Goal: Task Accomplishment & Management: Complete application form

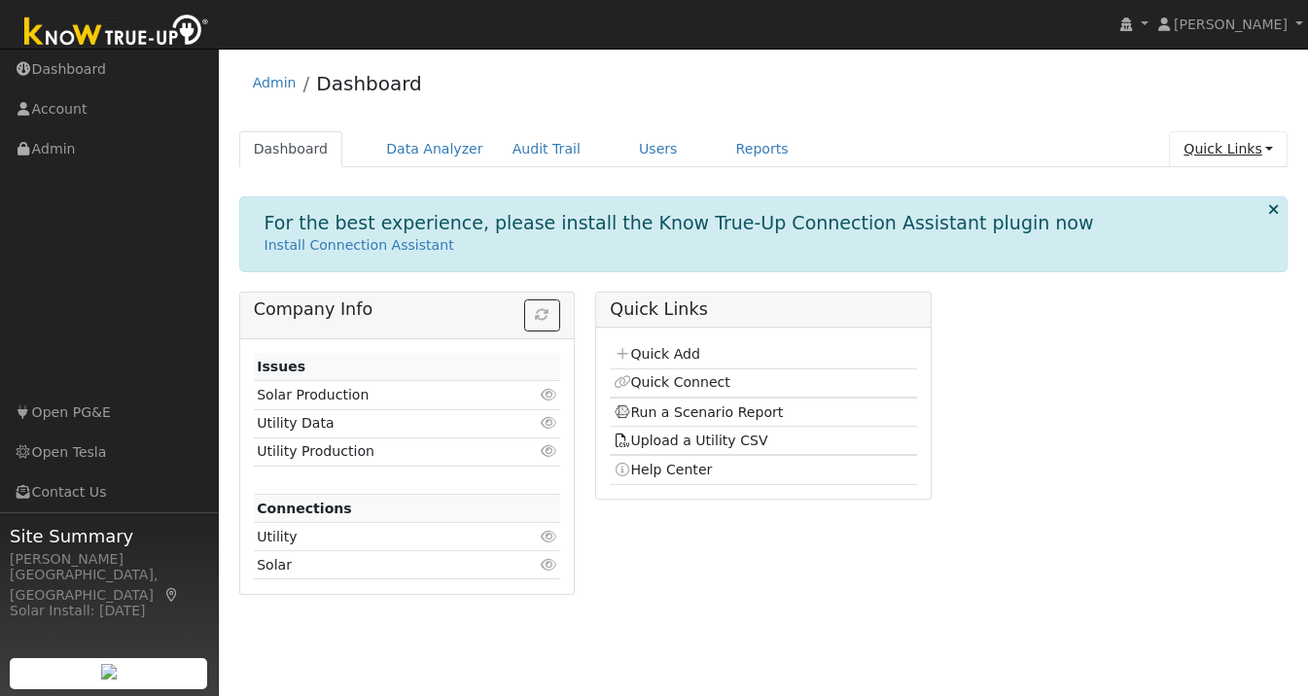
click at [1259, 152] on link "Quick Links" at bounding box center [1228, 149] width 119 height 36
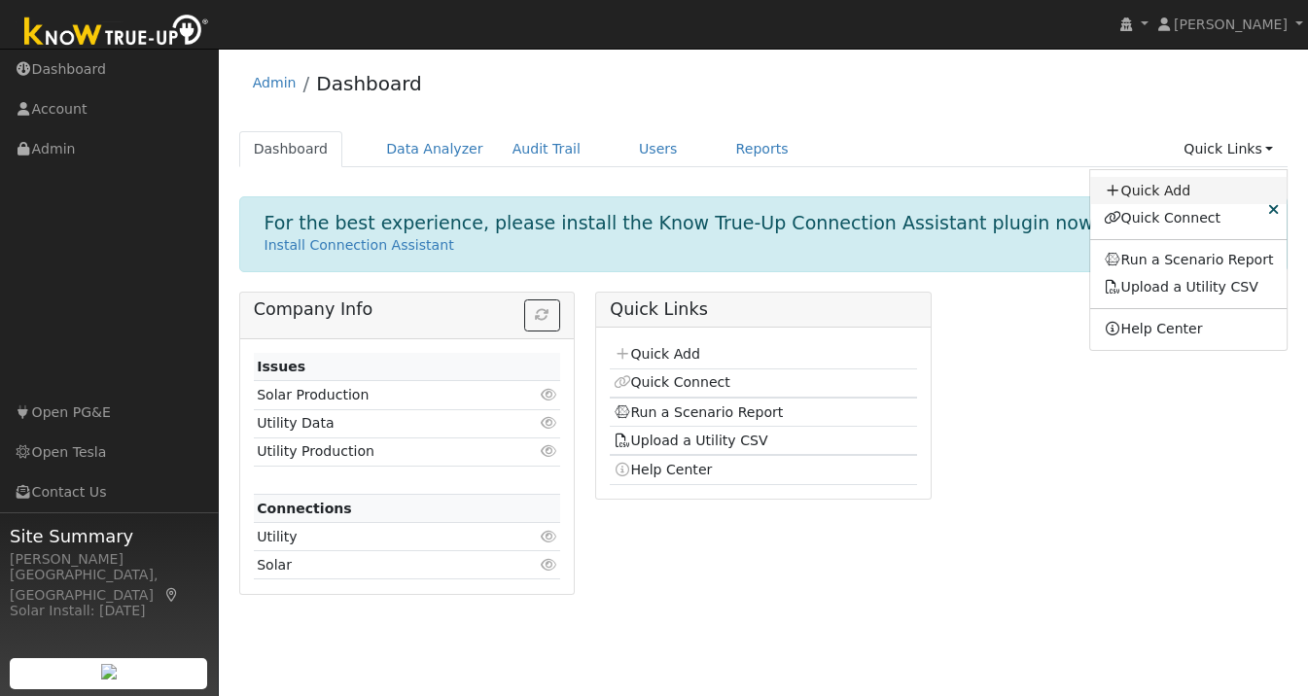
click at [1167, 191] on link "Quick Add" at bounding box center [1188, 190] width 197 height 27
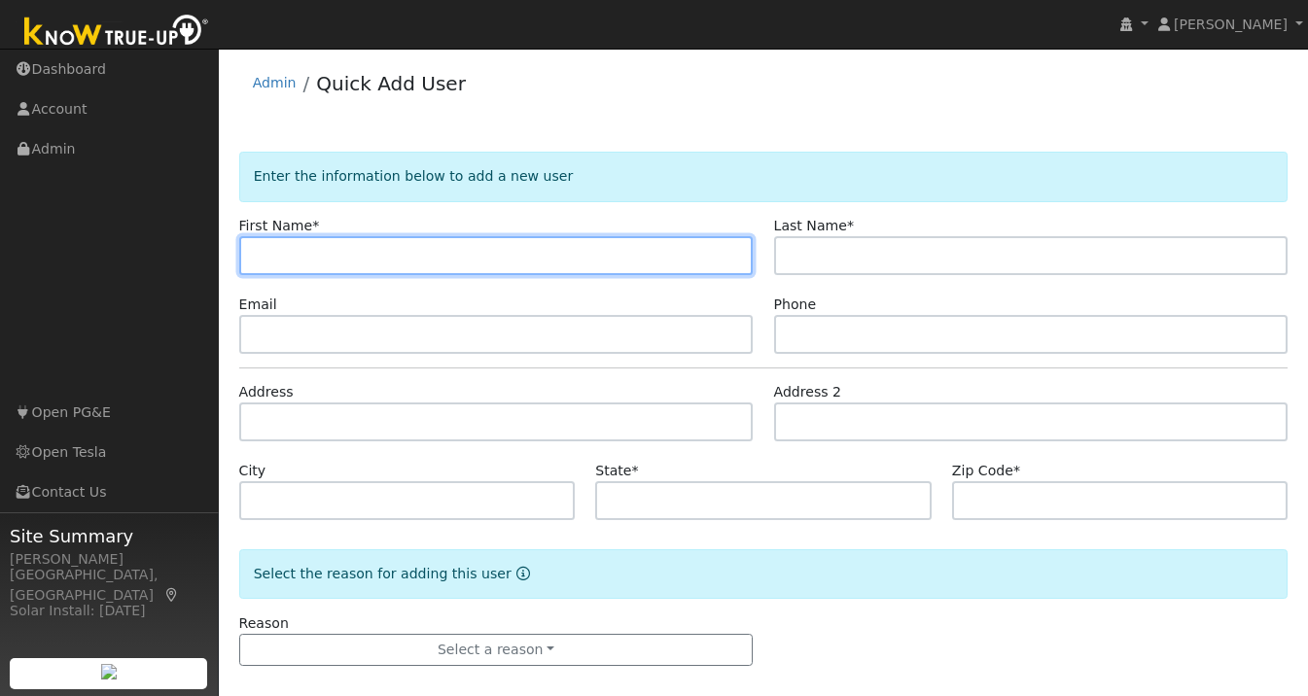
click at [272, 256] on input "text" at bounding box center [496, 255] width 514 height 39
paste input "[PERSON_NAME]"
type input "[PERSON_NAME]"
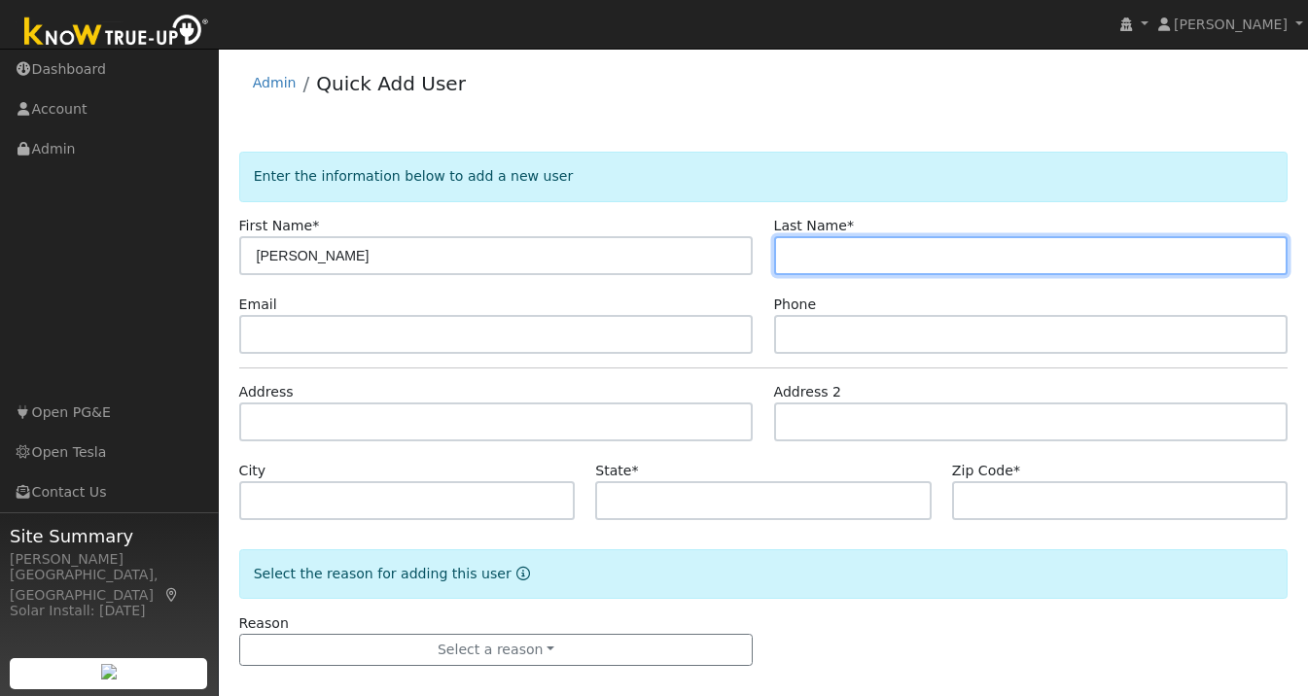
click at [851, 258] on input "text" at bounding box center [1031, 255] width 514 height 39
paste input "Ragavendra"
type input "Ragavendra"
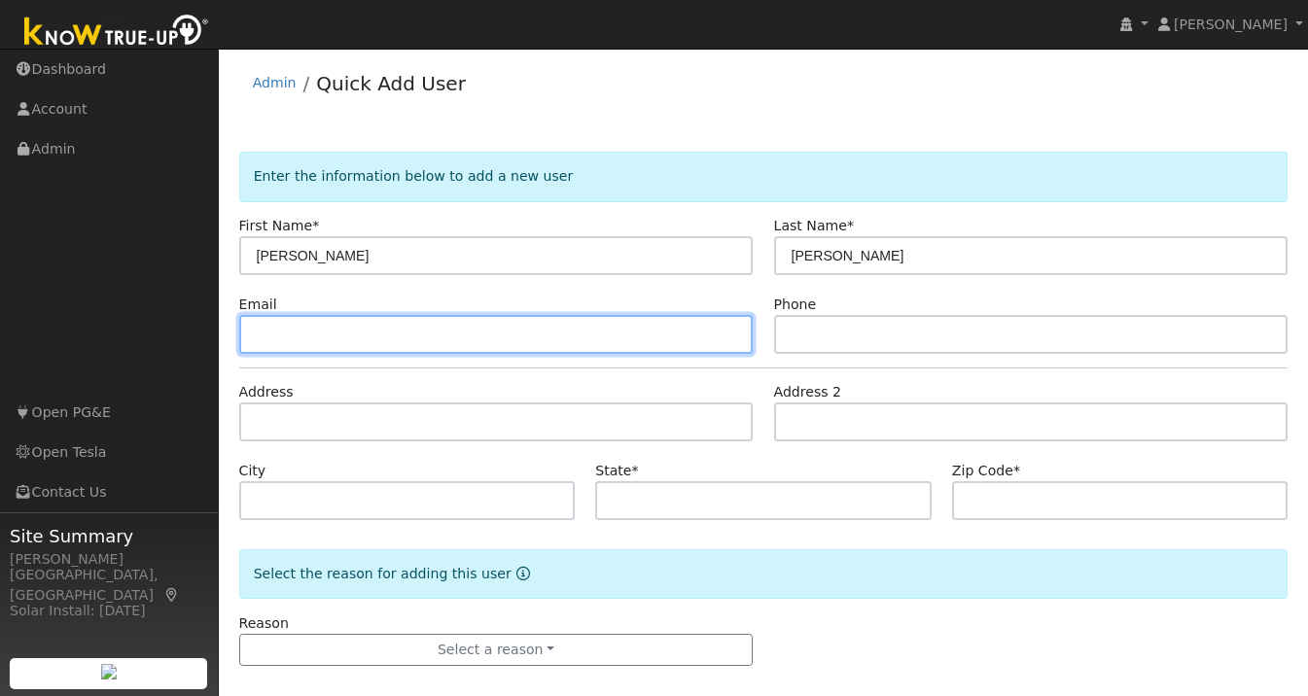
click at [390, 328] on input "text" at bounding box center [496, 334] width 514 height 39
paste input "r.raghuveer@gmail.com"
type input "r.raghuveer@gmail.com"
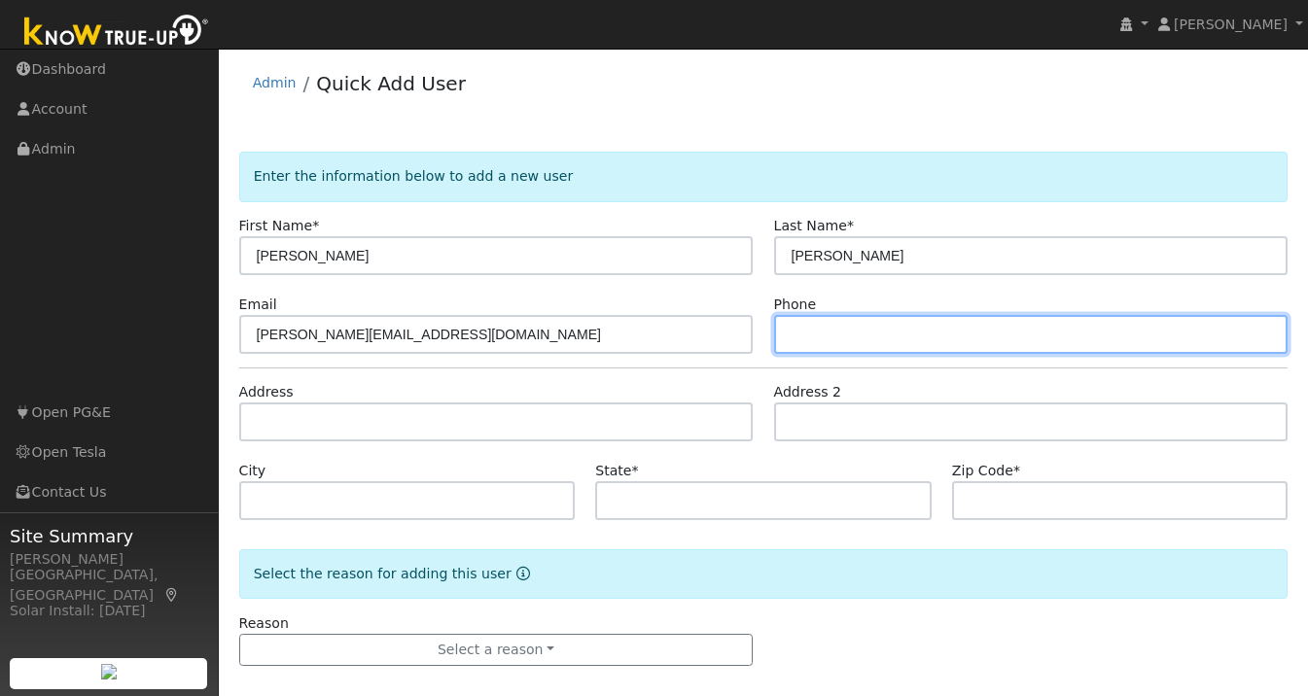
click at [866, 346] on input "text" at bounding box center [1031, 334] width 514 height 39
paste input "732-306-9747"
type input "732-306-9747"
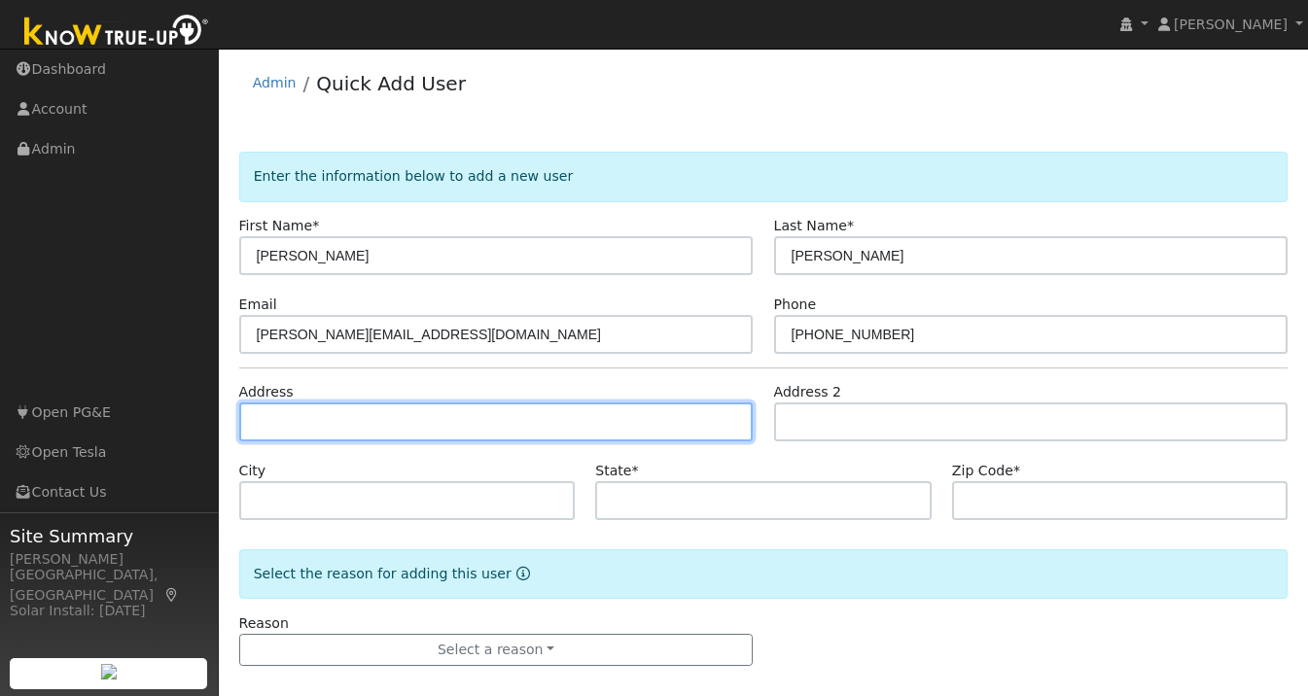
click at [314, 426] on input "text" at bounding box center [496, 422] width 514 height 39
paste input "1788 Marcy Lynn Ct. San Jose, CA 95124"
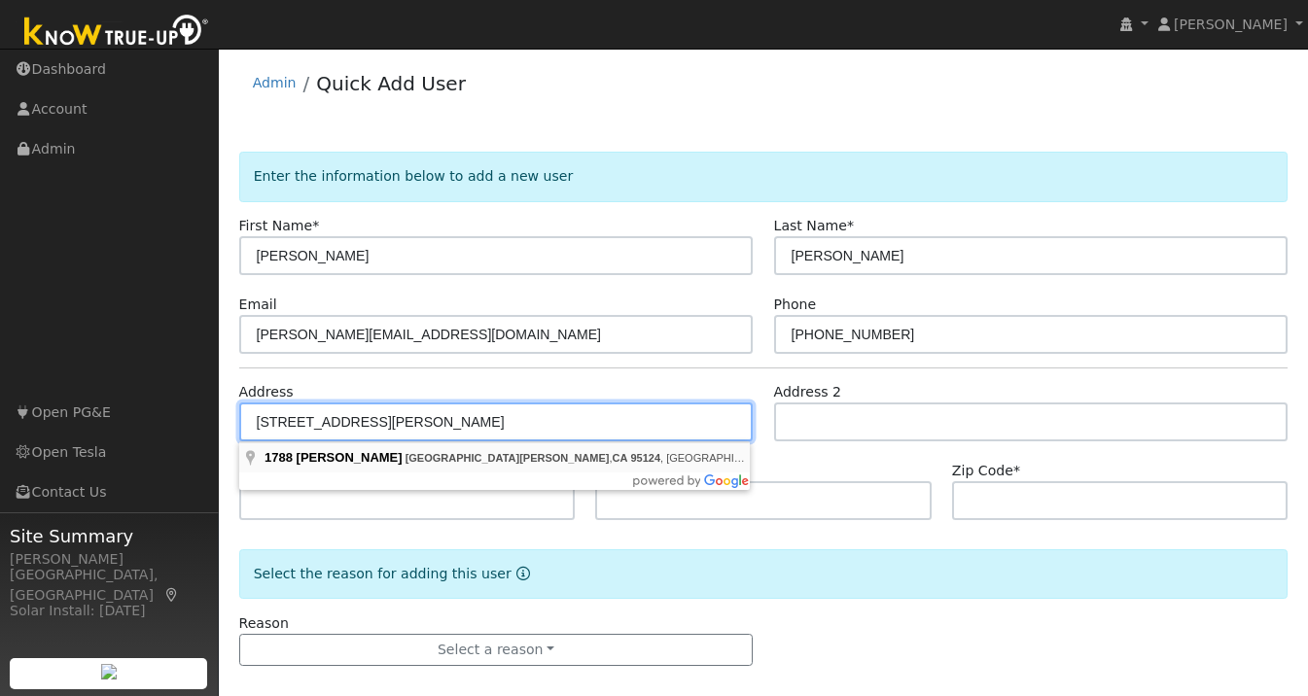
type input "1788 Marcy Lynn Court"
type input "San Jose"
type input "CA"
type input "95124"
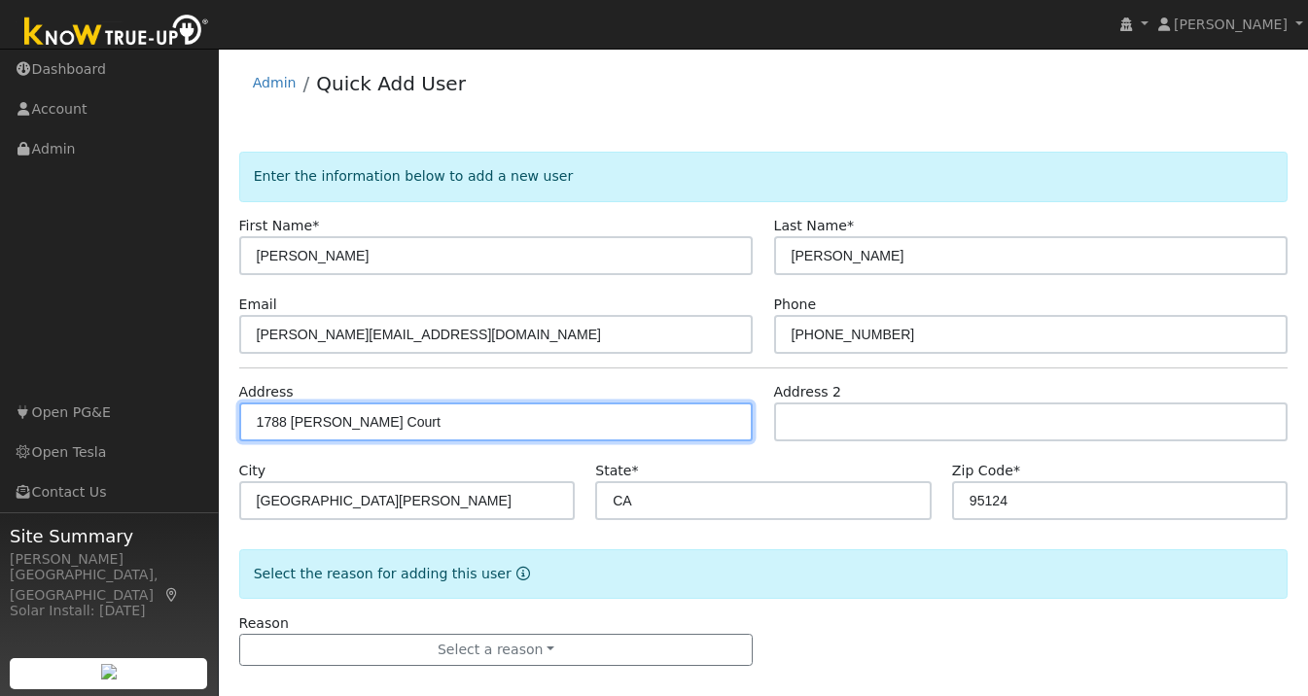
scroll to position [18, 0]
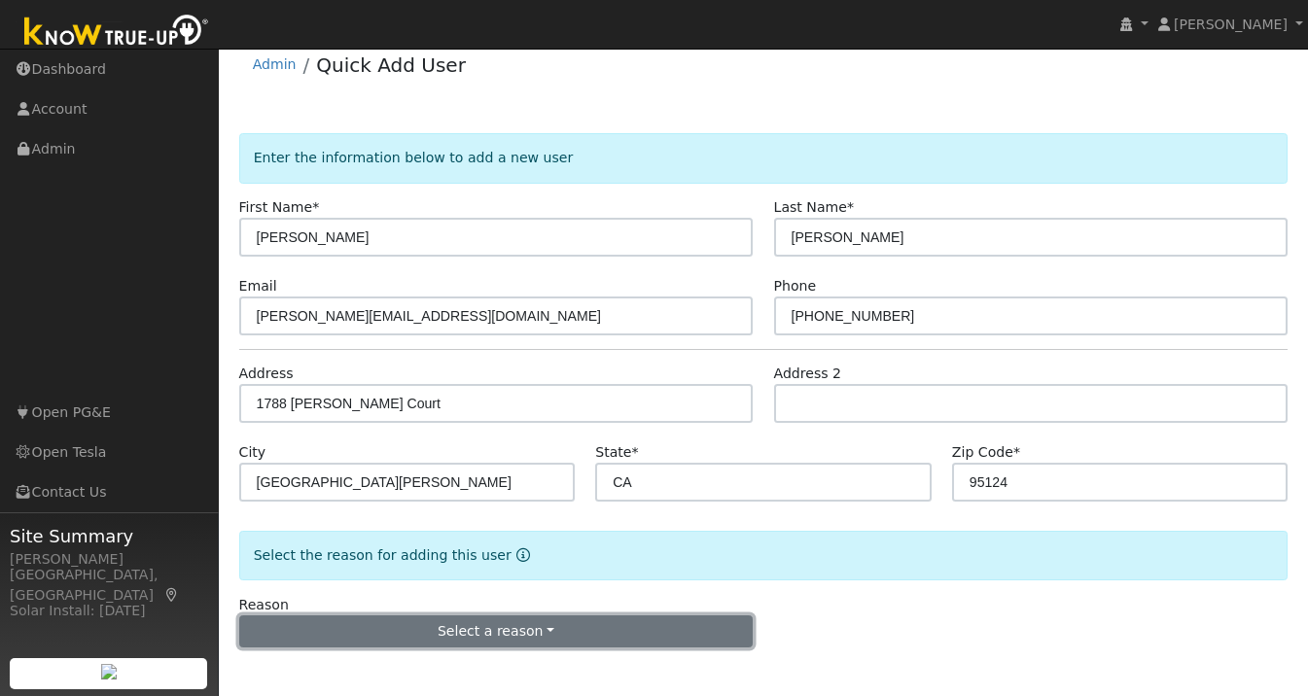
click at [478, 625] on button "Select a reason" at bounding box center [496, 632] width 514 height 33
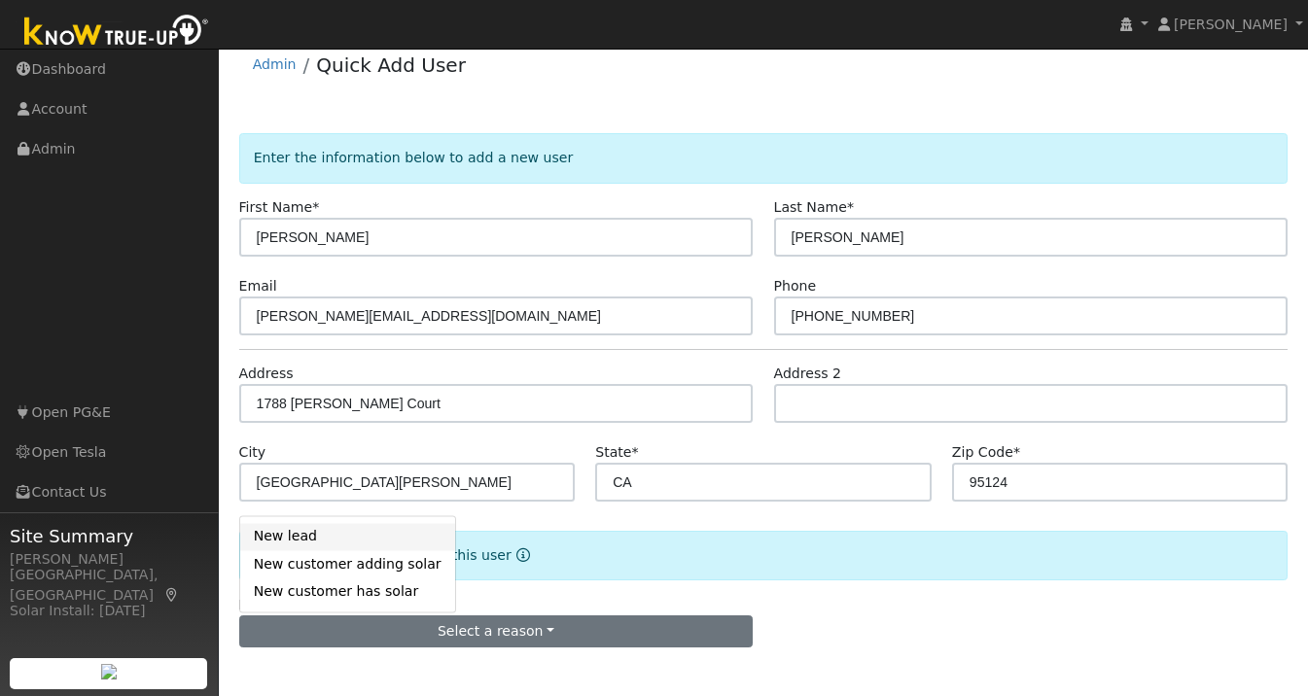
click at [322, 535] on link "New lead" at bounding box center [347, 536] width 215 height 27
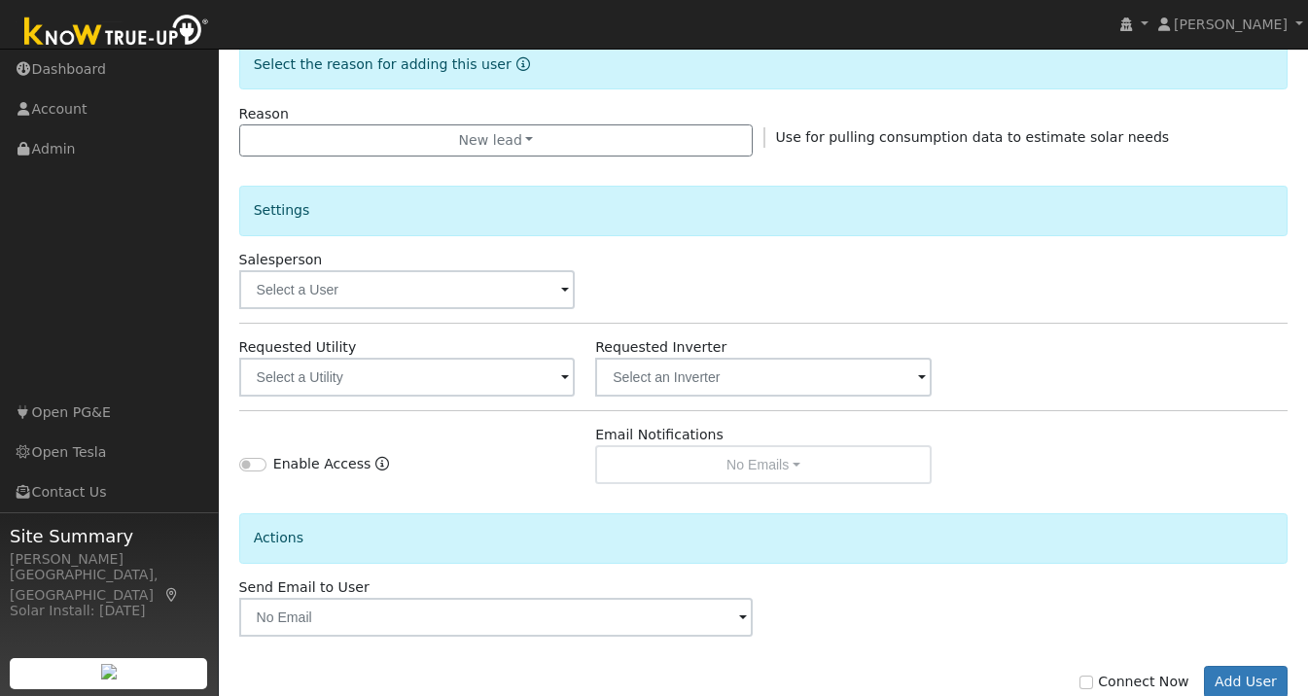
scroll to position [560, 0]
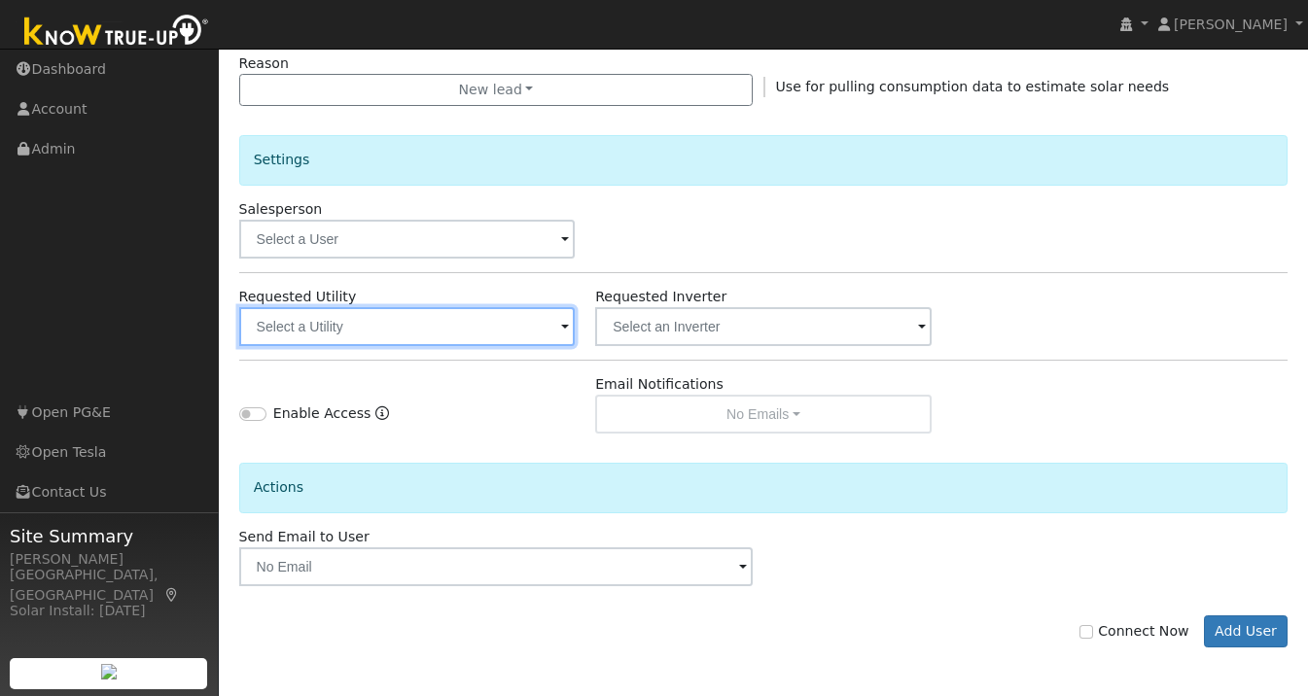
click at [551, 327] on input "text" at bounding box center [407, 326] width 336 height 39
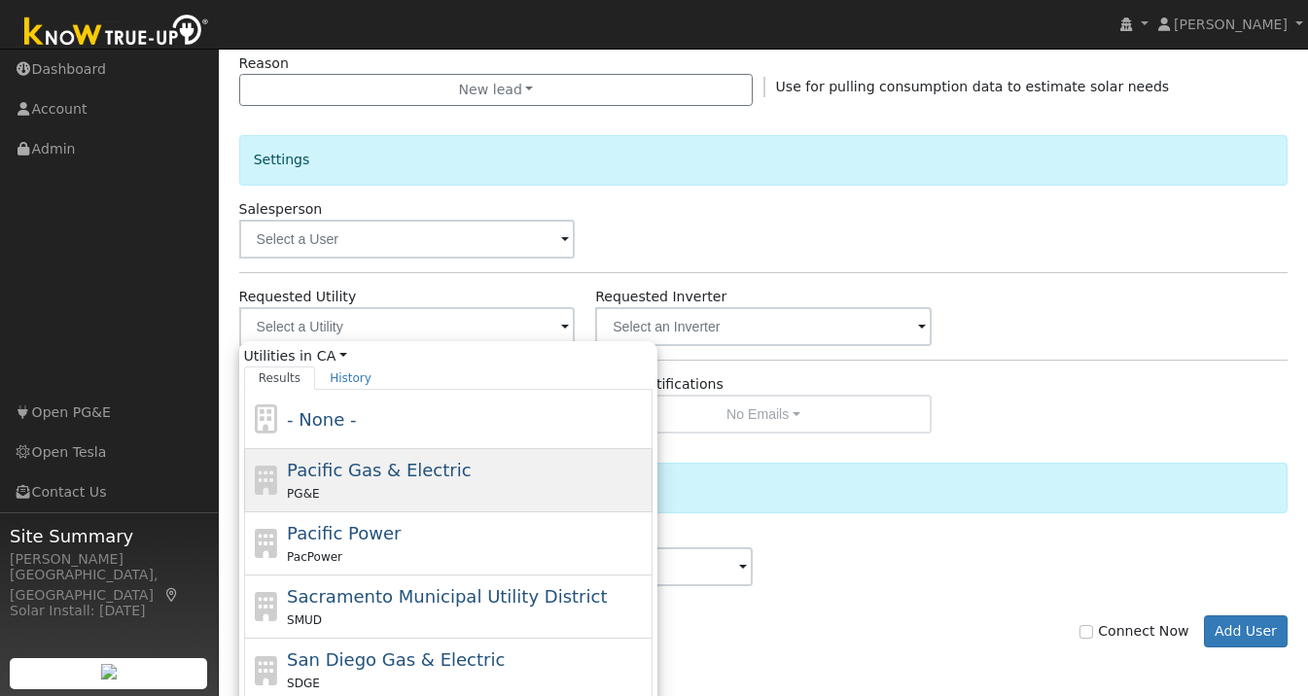
click at [401, 478] on span "Pacific Gas & Electric" at bounding box center [379, 470] width 184 height 20
type input "Pacific Gas & Electric"
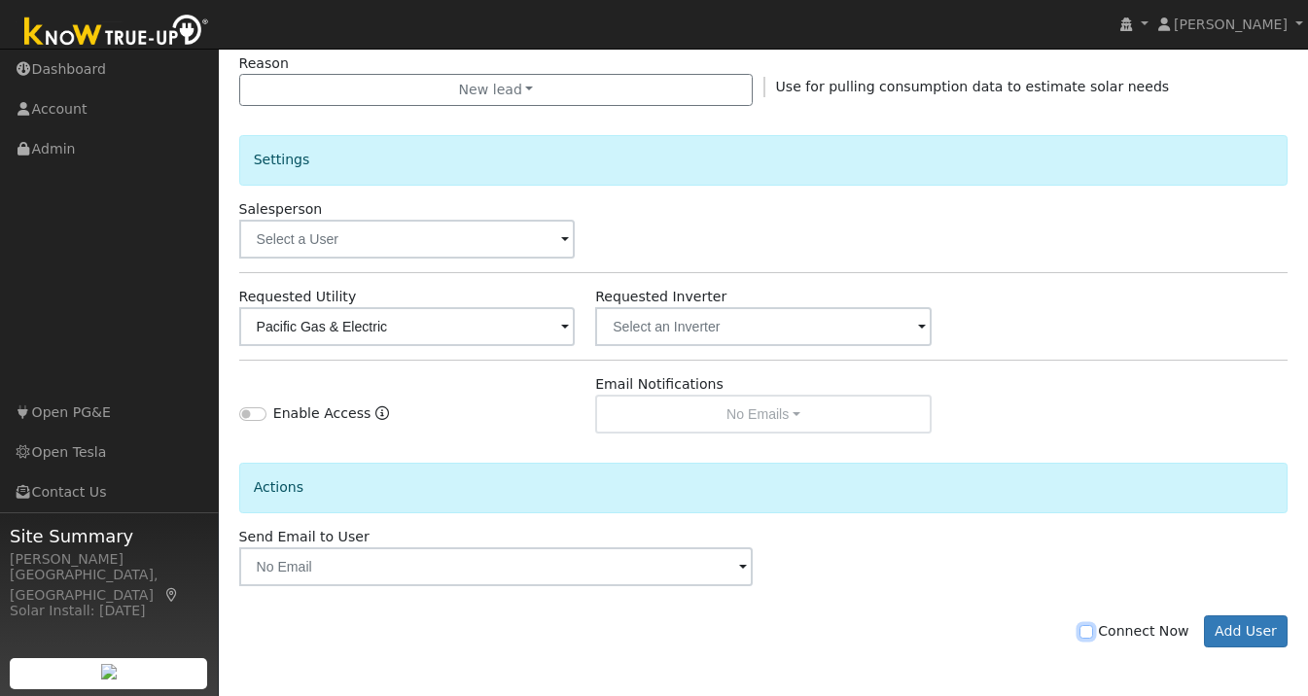
click at [1093, 631] on input "Connect Now" at bounding box center [1086, 632] width 14 height 14
checkbox input "true"
click at [1233, 635] on button "Add User" at bounding box center [1246, 632] width 85 height 33
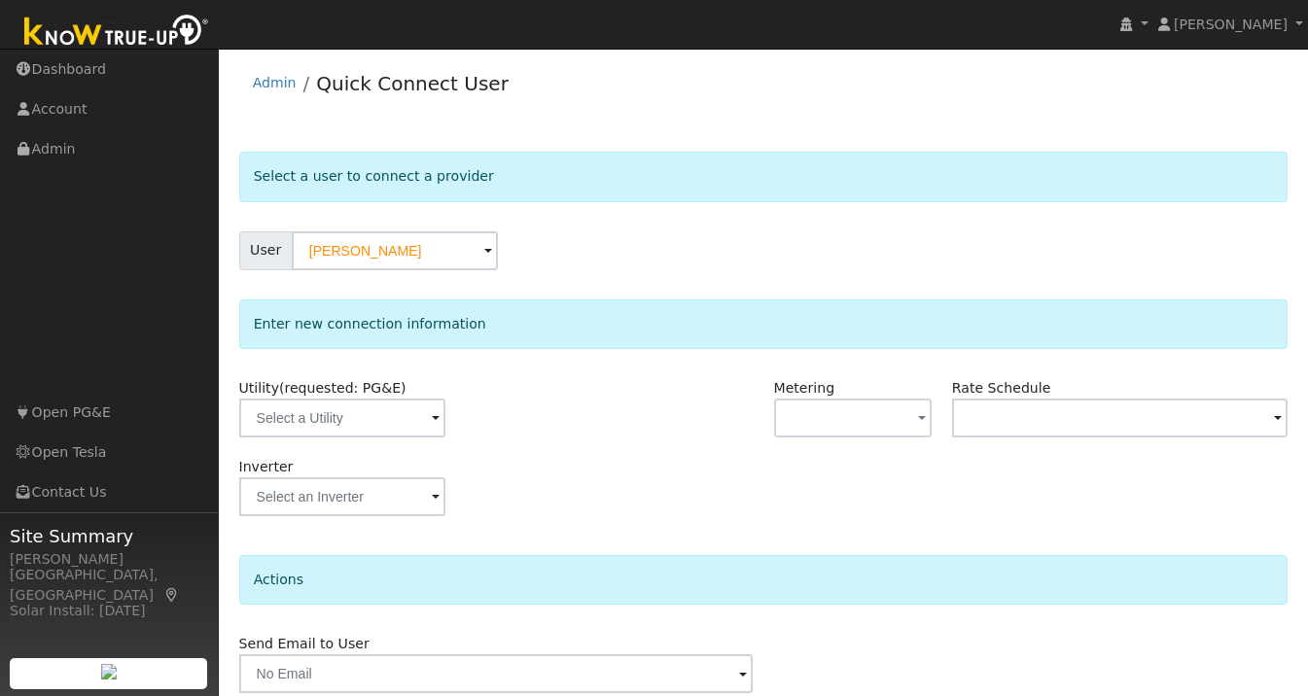
click at [432, 416] on span at bounding box center [436, 419] width 8 height 22
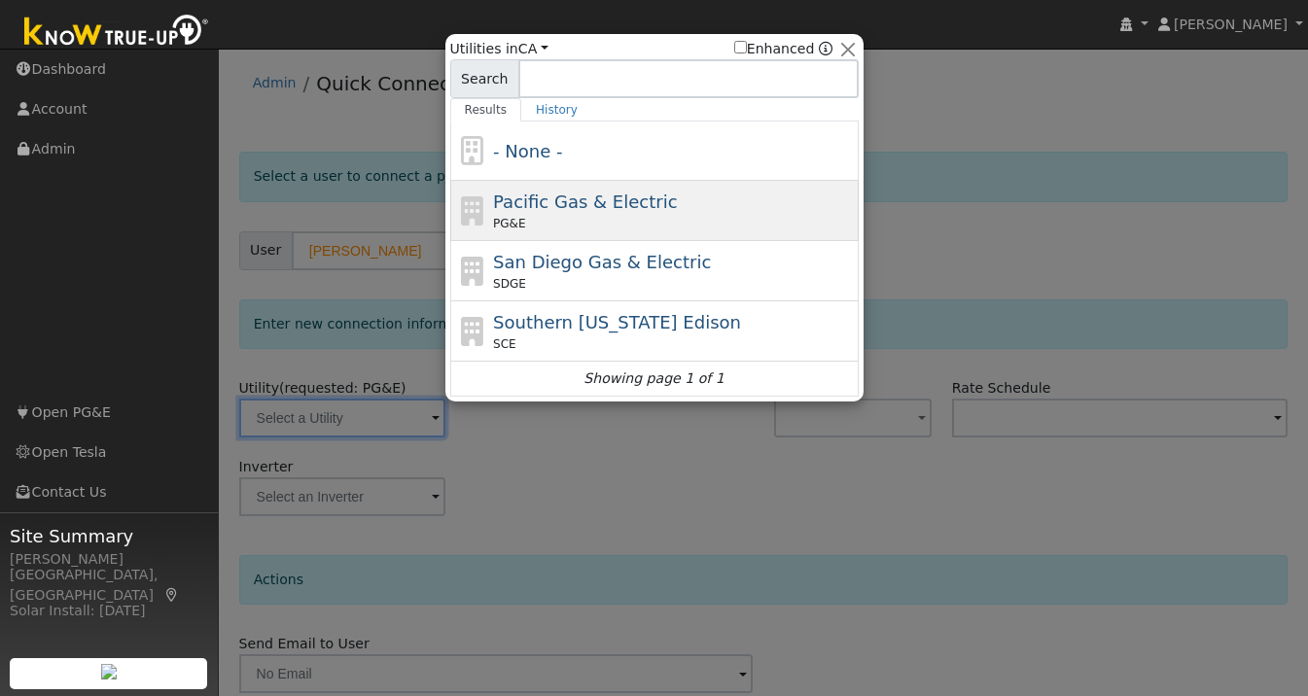
click at [578, 221] on div "PG&E" at bounding box center [673, 224] width 361 height 18
type input "PG&E"
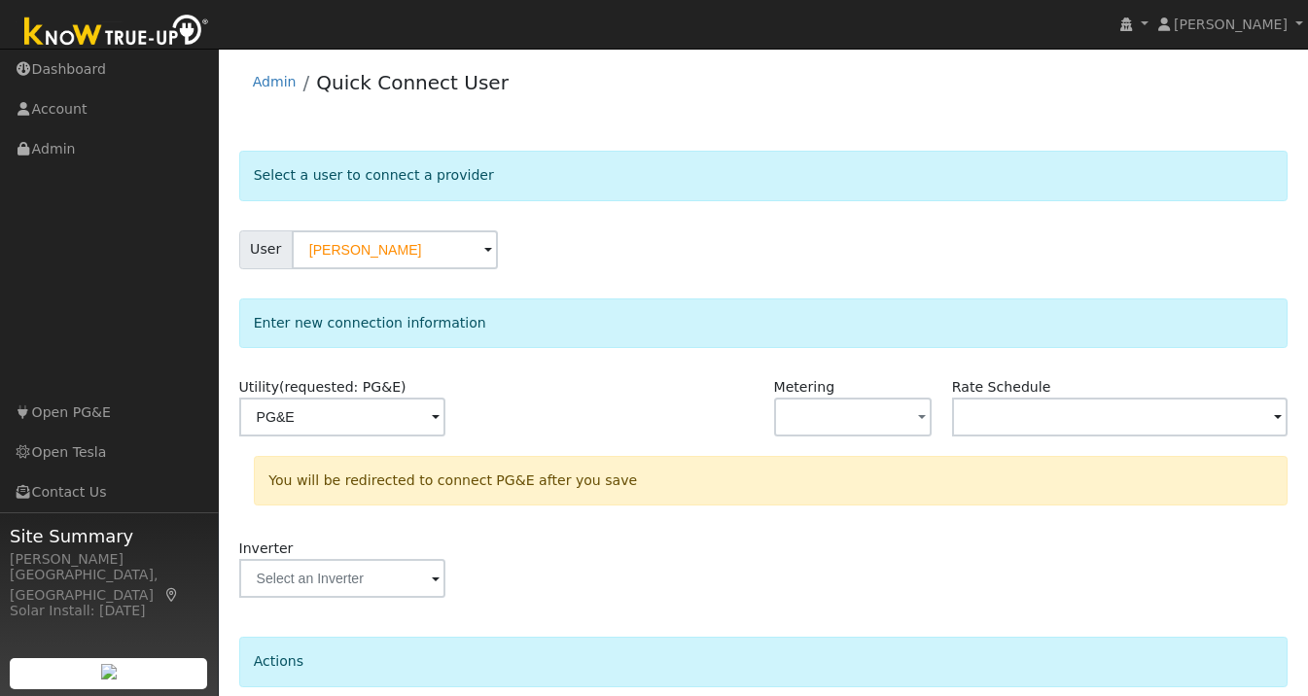
scroll to position [161, 0]
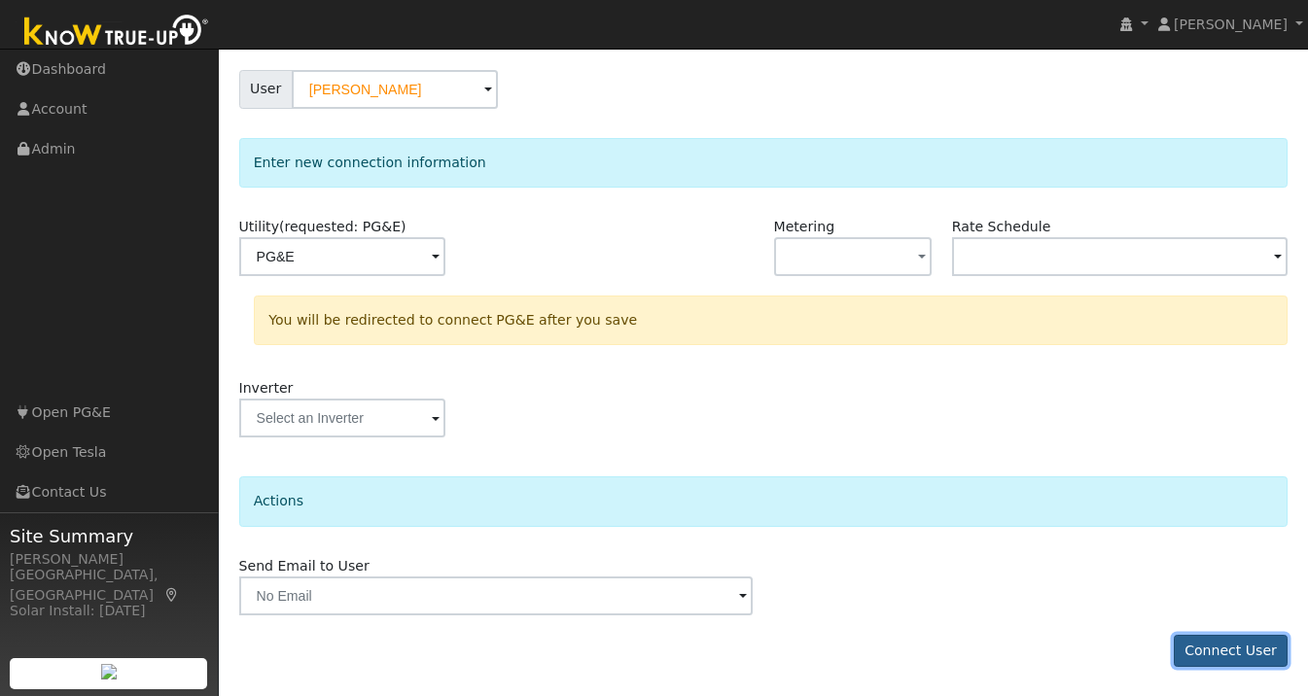
click at [1252, 647] on button "Connect User" at bounding box center [1231, 651] width 115 height 33
